Goal: Find specific page/section: Find specific page/section

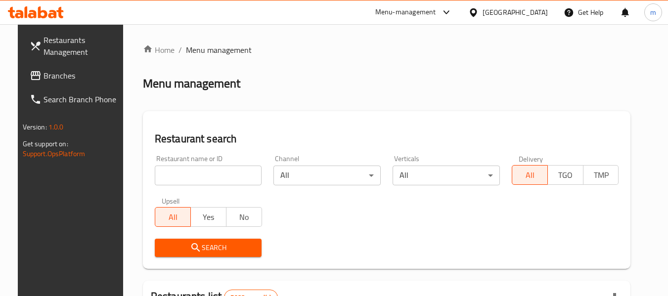
click at [530, 8] on div "[GEOGRAPHIC_DATA]" at bounding box center [514, 12] width 65 height 11
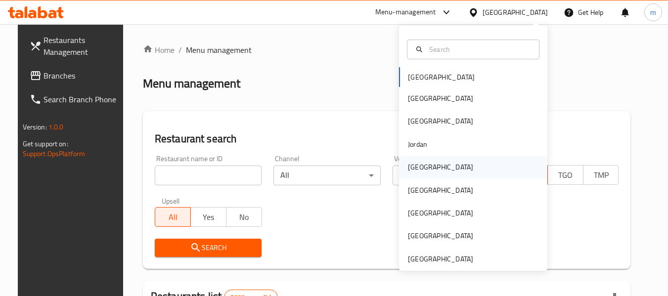
click at [421, 165] on div "[GEOGRAPHIC_DATA]" at bounding box center [440, 167] width 81 height 23
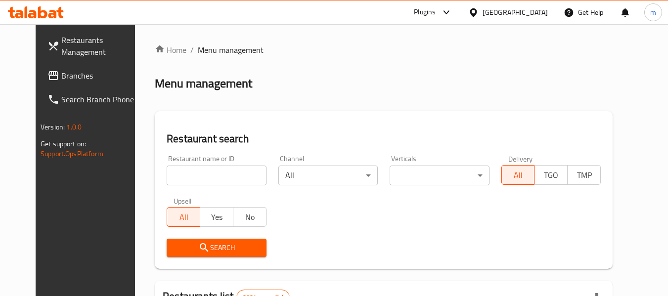
click at [174, 169] on input "search" at bounding box center [216, 176] width 99 height 20
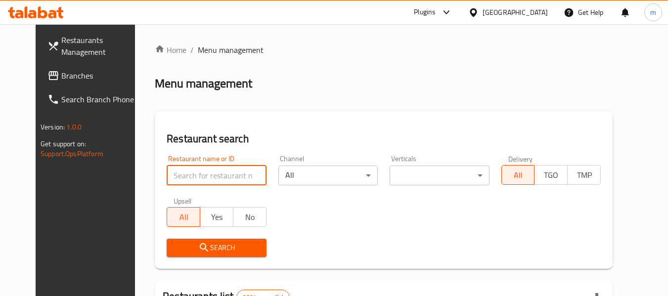
paste input "750419"
type input "750419"
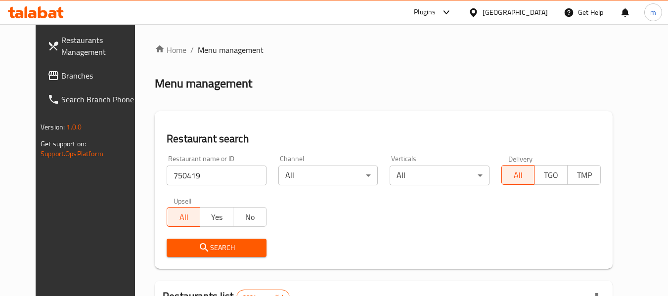
drag, startPoint x: 219, startPoint y: 243, endPoint x: 222, endPoint y: 236, distance: 6.9
click at [222, 243] on span "Search" at bounding box center [216, 248] width 84 height 12
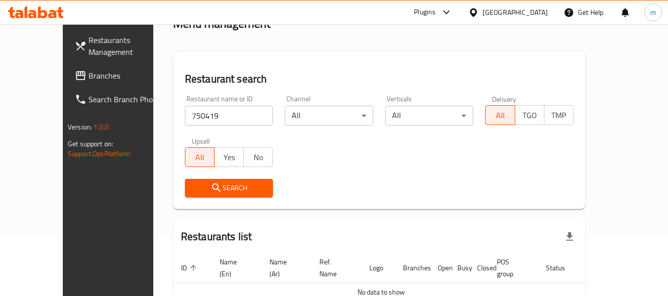
scroll to position [108, 0]
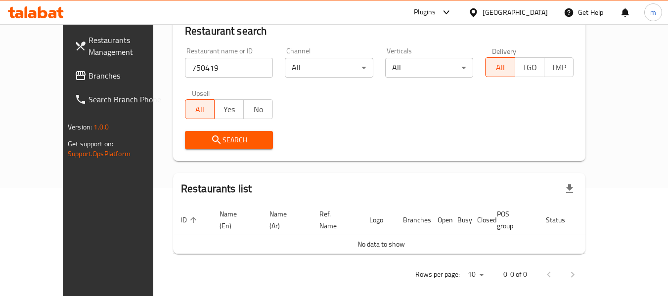
click at [88, 75] on span "Branches" at bounding box center [127, 76] width 78 height 12
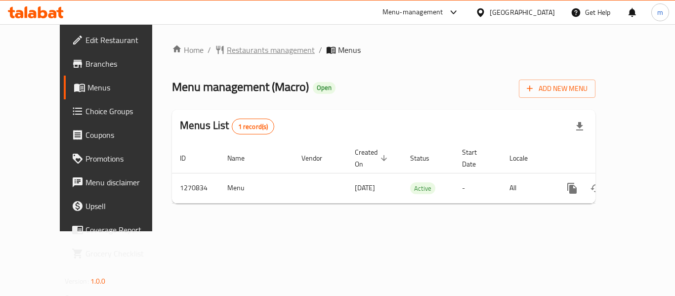
click at [227, 46] on span "Restaurants management" at bounding box center [271, 50] width 88 height 12
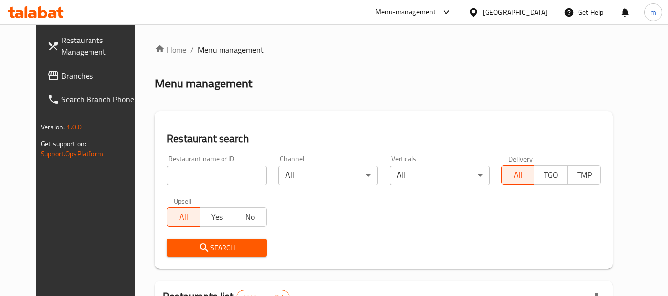
click at [184, 174] on input "search" at bounding box center [216, 176] width 99 height 20
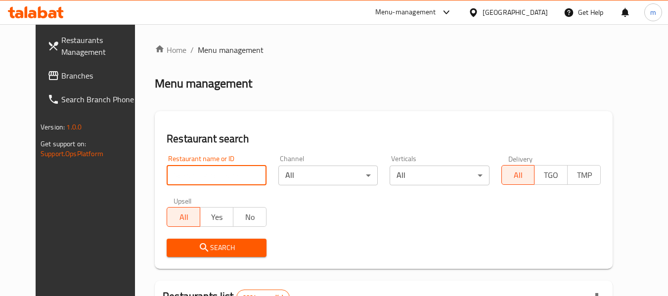
paste input "689402"
type input "689402"
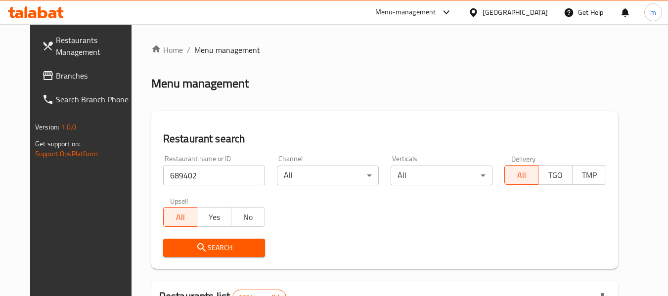
click at [216, 245] on span "Search" at bounding box center [214, 248] width 86 height 12
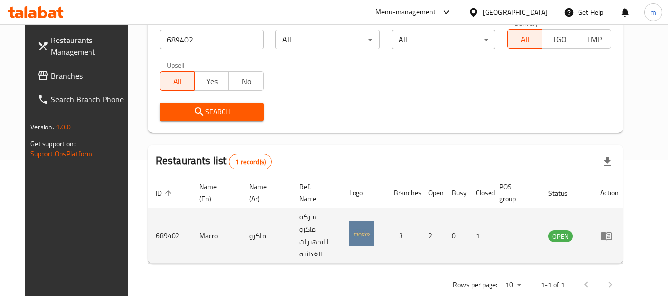
scroll to position [136, 0]
